Goal: Task Accomplishment & Management: Use online tool/utility

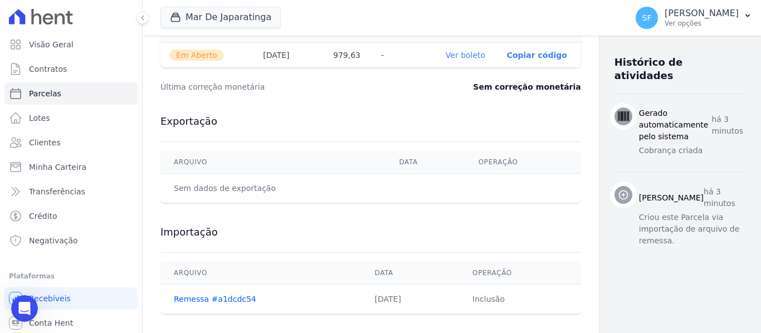
scroll to position [430, 0]
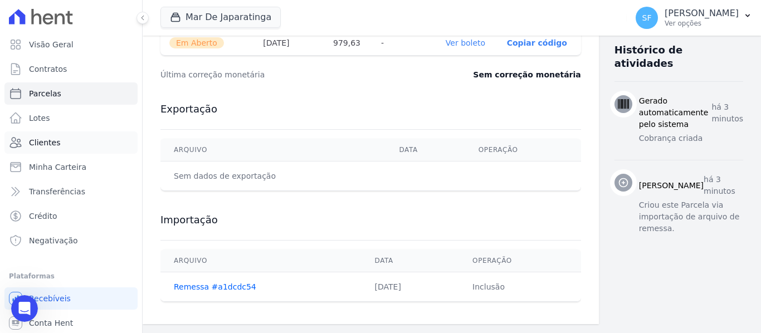
click at [59, 140] on link "Clientes" at bounding box center [70, 142] width 133 height 22
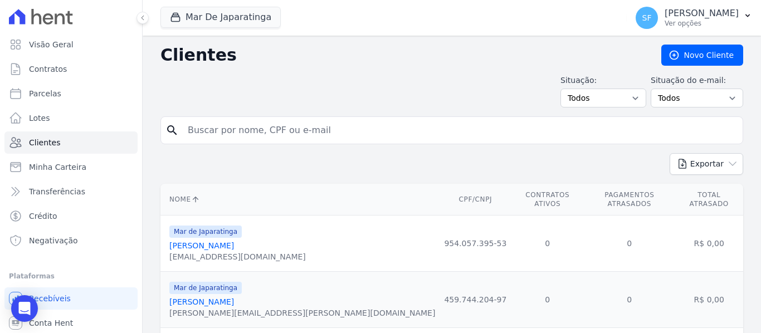
click at [388, 133] on input "search" at bounding box center [459, 130] width 557 height 22
type input "vicencia"
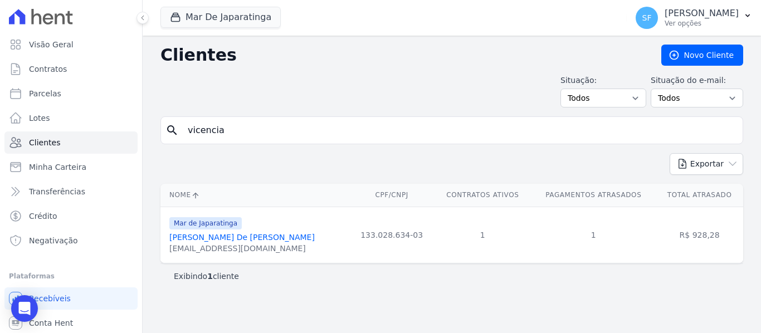
click at [274, 241] on div "Maria Vicencia Lima De Lyra Neta" at bounding box center [241, 237] width 145 height 11
click at [274, 240] on link "Maria Vicencia Lima De Lyra Neta" at bounding box center [241, 237] width 145 height 9
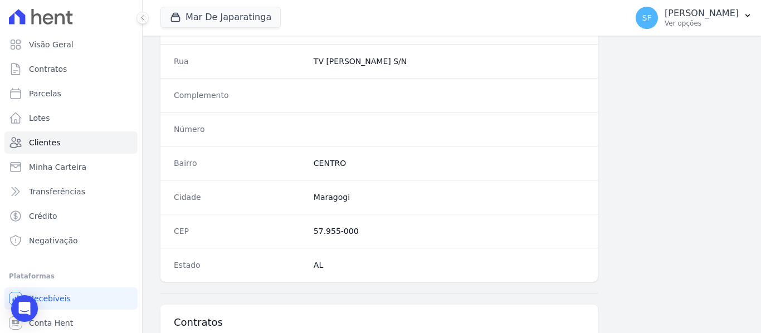
scroll to position [735, 0]
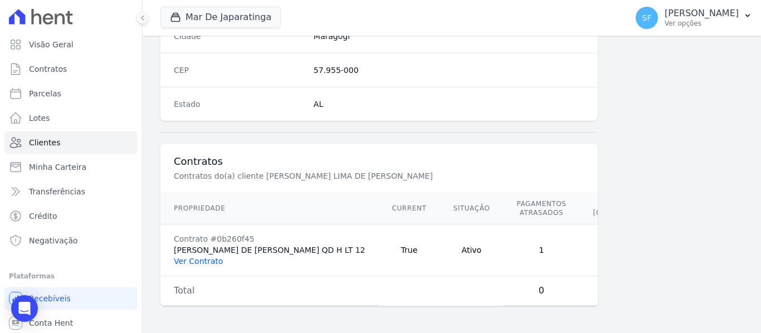
click at [190, 257] on link "Ver Contrato" at bounding box center [198, 261] width 49 height 9
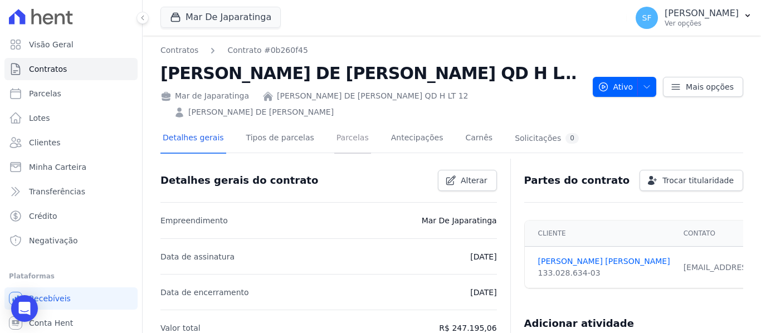
click at [334, 133] on link "Parcelas" at bounding box center [352, 139] width 37 height 30
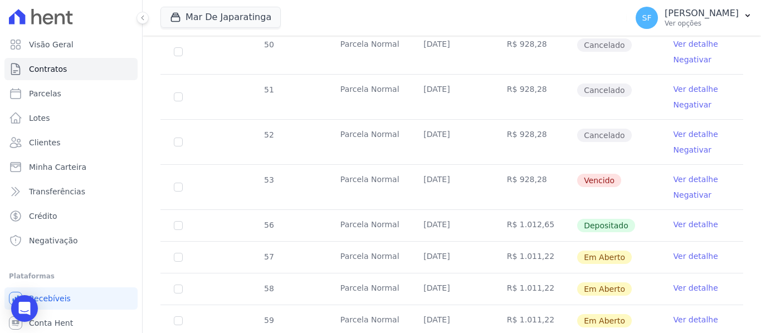
scroll to position [511, 0]
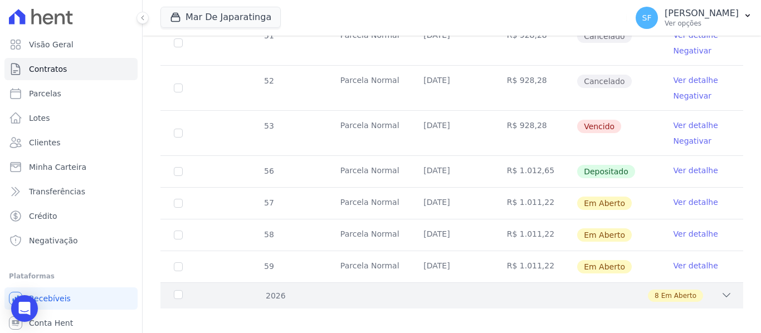
click at [721, 290] on icon at bounding box center [726, 295] width 11 height 11
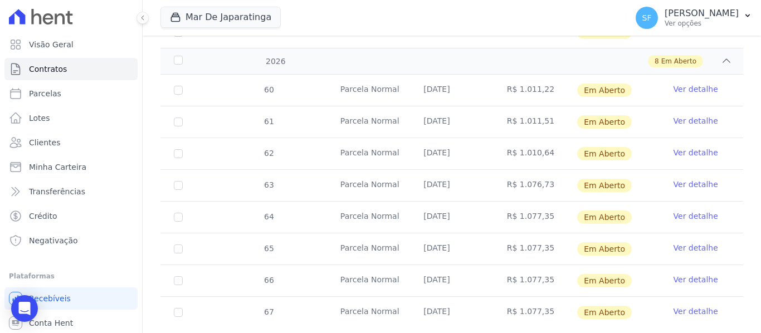
scroll to position [765, 0]
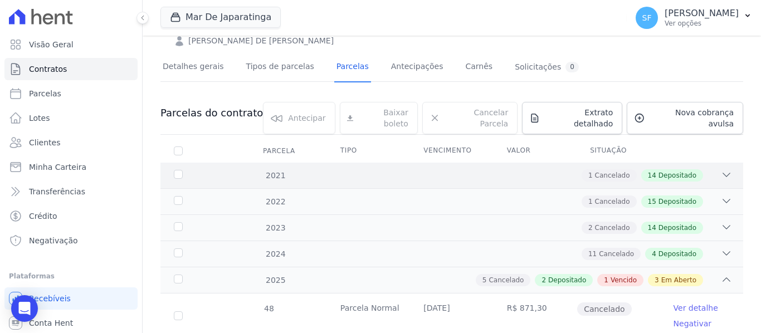
scroll to position [111, 0]
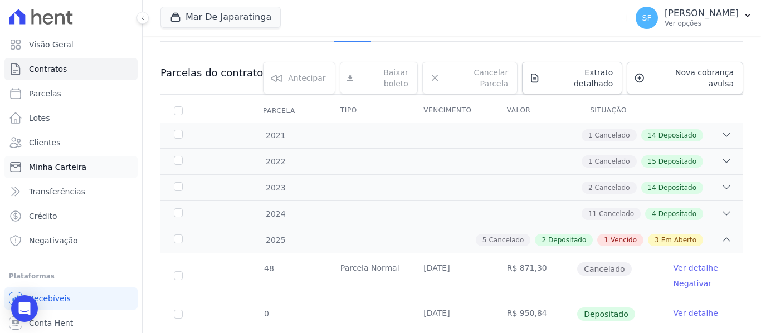
click at [66, 167] on span "Minha Carteira" at bounding box center [57, 167] width 57 height 11
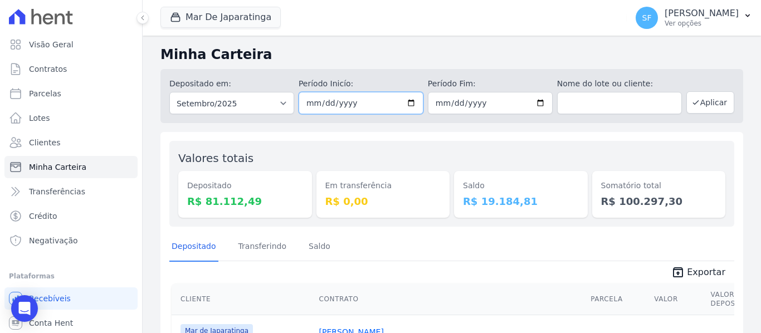
click at [409, 103] on input "2025-09-01" at bounding box center [361, 103] width 125 height 22
type input "[DATE]"
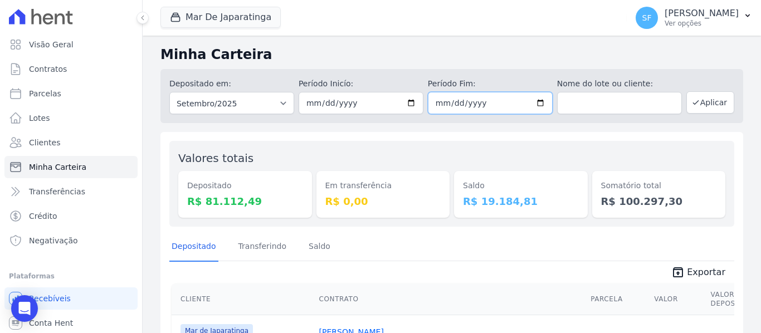
click at [535, 102] on input "2025-09-30" at bounding box center [490, 103] width 125 height 22
type input "[DATE]"
click at [721, 109] on button "Aplicar" at bounding box center [710, 102] width 48 height 22
